Goal: Task Accomplishment & Management: Manage account settings

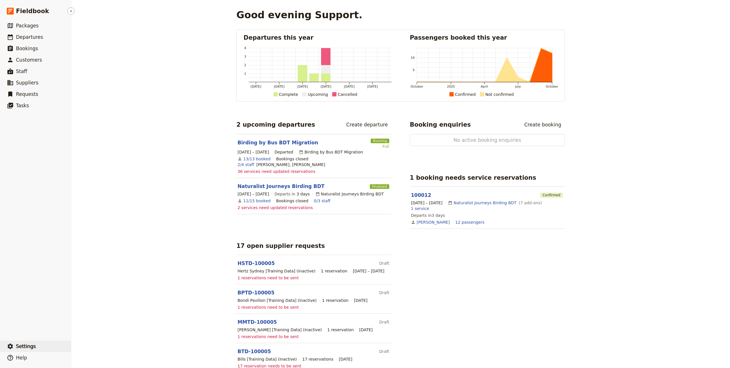
click at [36, 341] on button "​ Settings" at bounding box center [35, 345] width 71 height 11
click at [85, 342] on ul "Sign out" at bounding box center [100, 345] width 53 height 9
click at [93, 345] on span "Sign out" at bounding box center [100, 347] width 46 height 6
